Goal: Find specific page/section: Find specific page/section

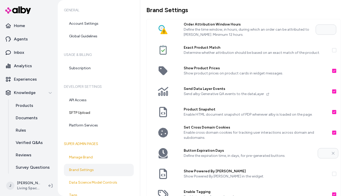
scroll to position [161, 0]
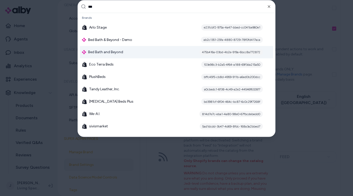
type input "***"
click at [110, 50] on span "Bed Bath and Beyond" at bounding box center [105, 52] width 35 height 5
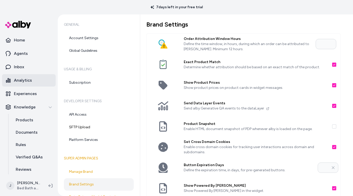
click at [23, 82] on p "Analytics" at bounding box center [23, 80] width 18 height 6
